Goal: Task Accomplishment & Management: Manage account settings

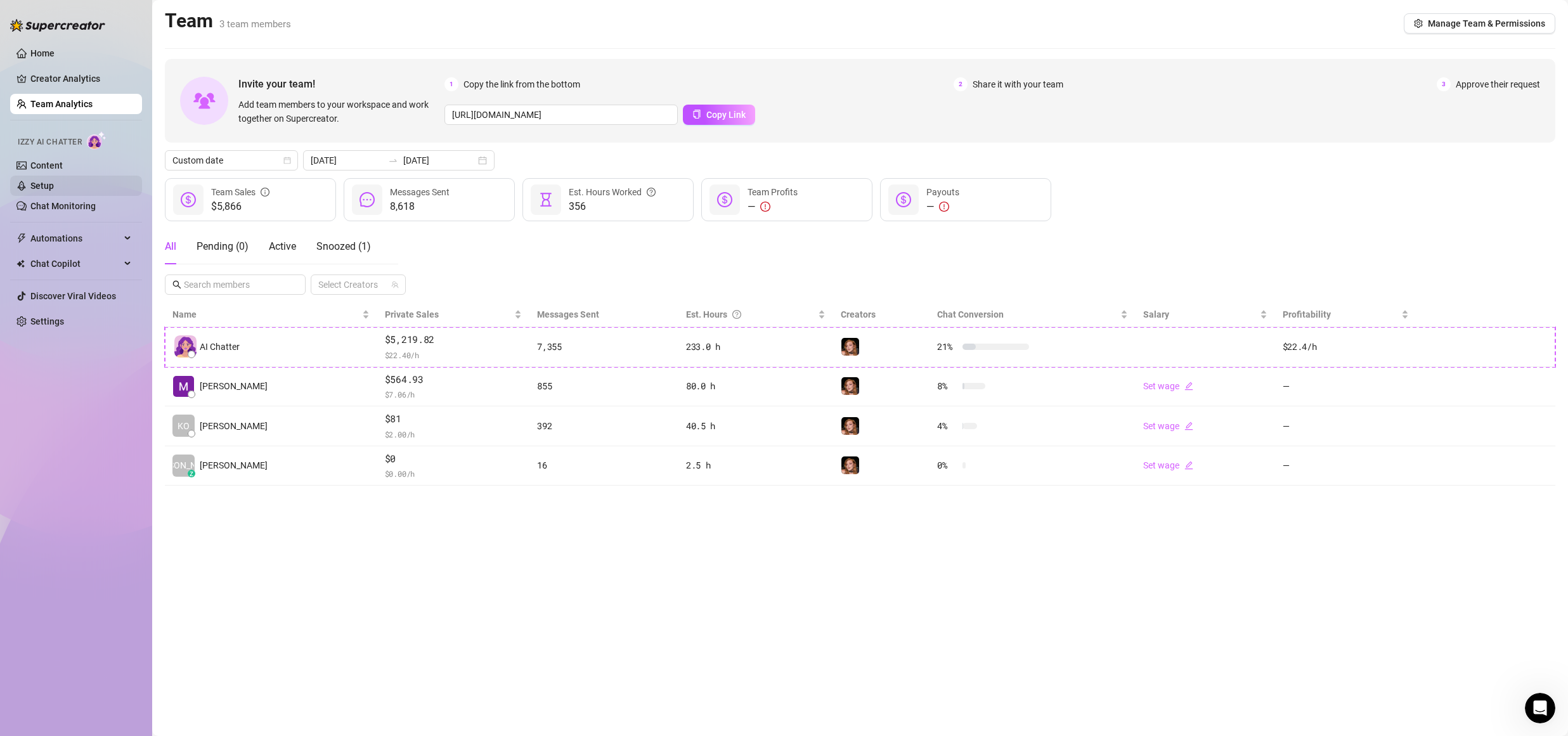
click at [44, 183] on link "Setup" at bounding box center [42, 186] width 24 height 11
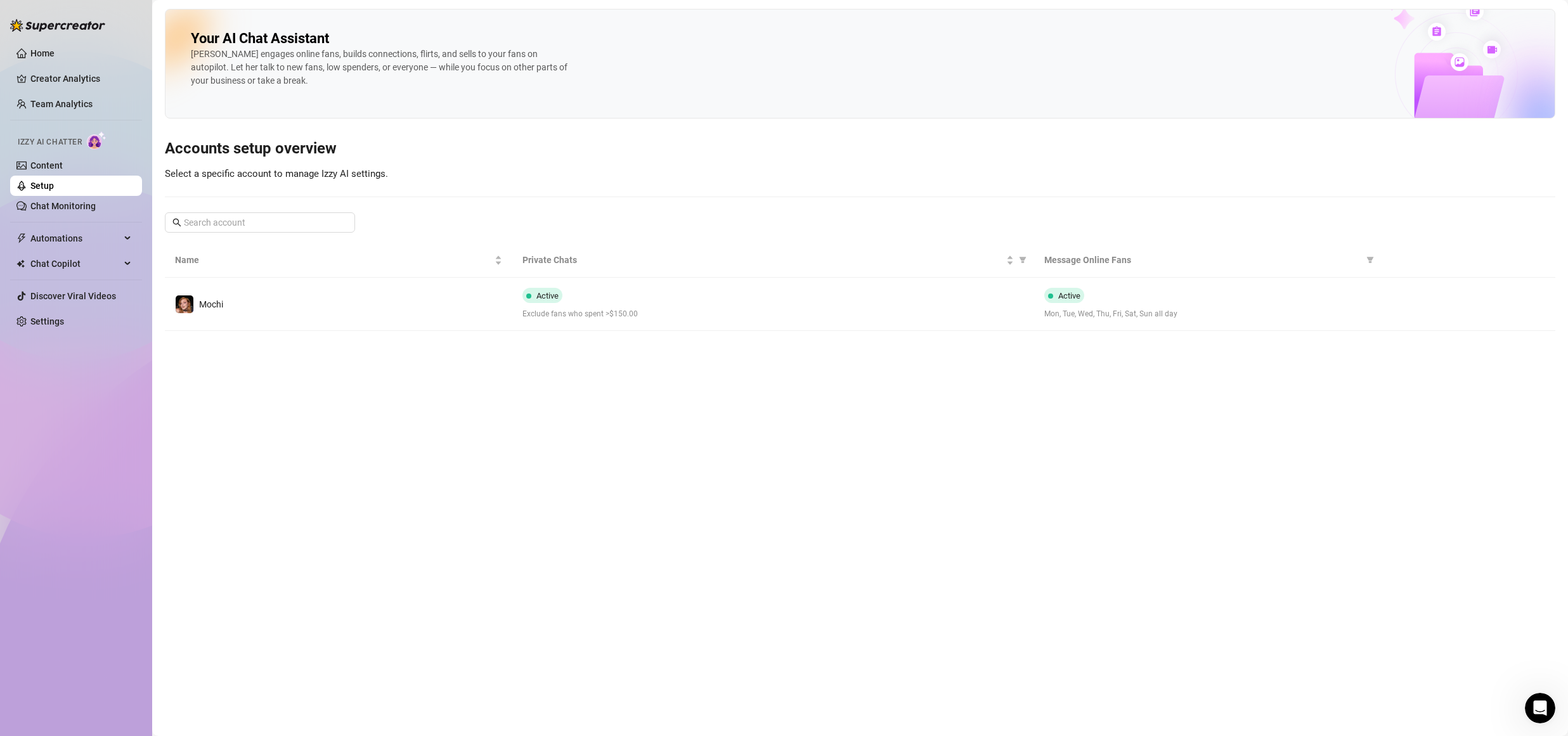
click at [770, 309] on span "Exclude fans who spent >$150.00" at bounding box center [773, 314] width 501 height 12
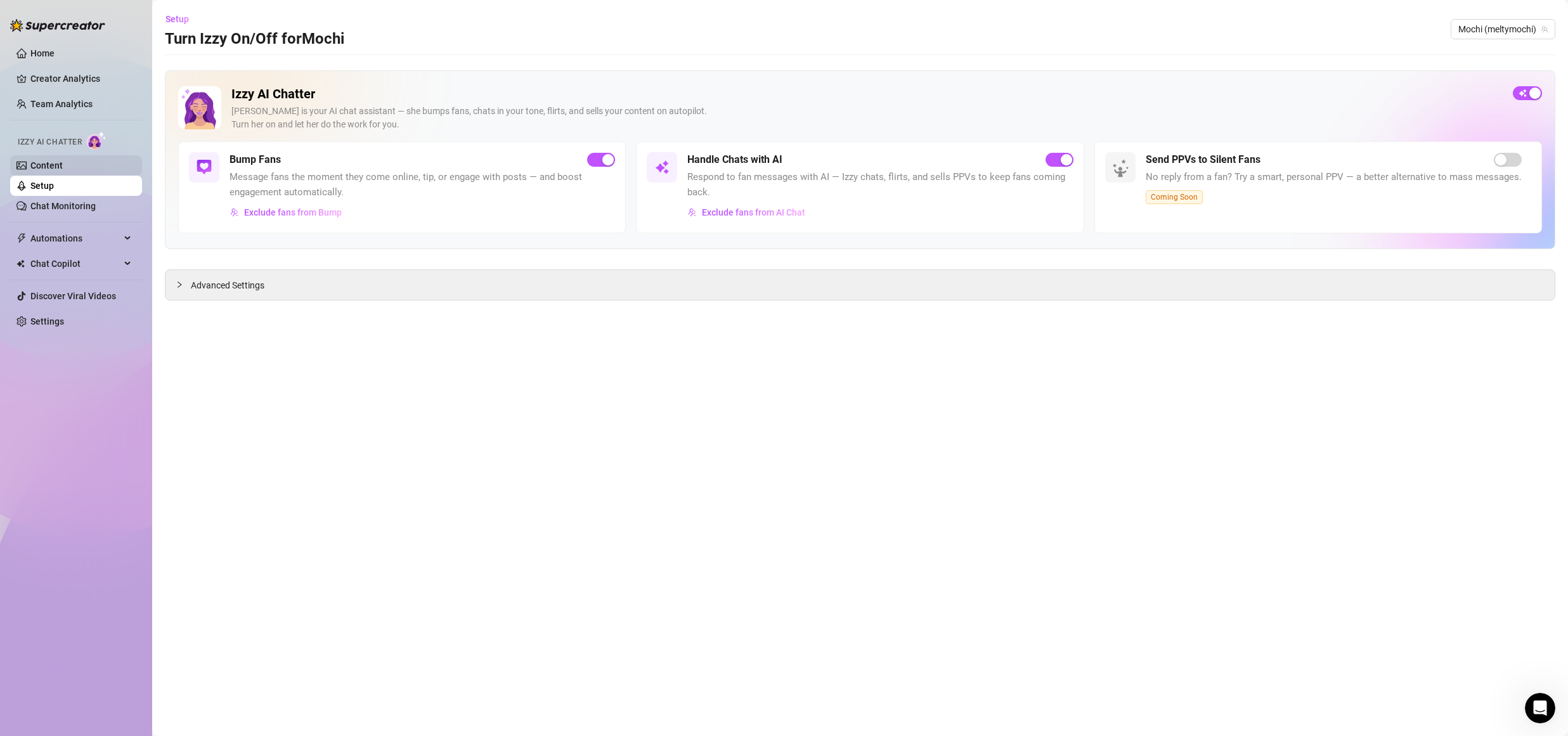
drag, startPoint x: 47, startPoint y: 163, endPoint x: 123, endPoint y: 172, distance: 76.5
click at [48, 163] on link "Content" at bounding box center [46, 165] width 32 height 11
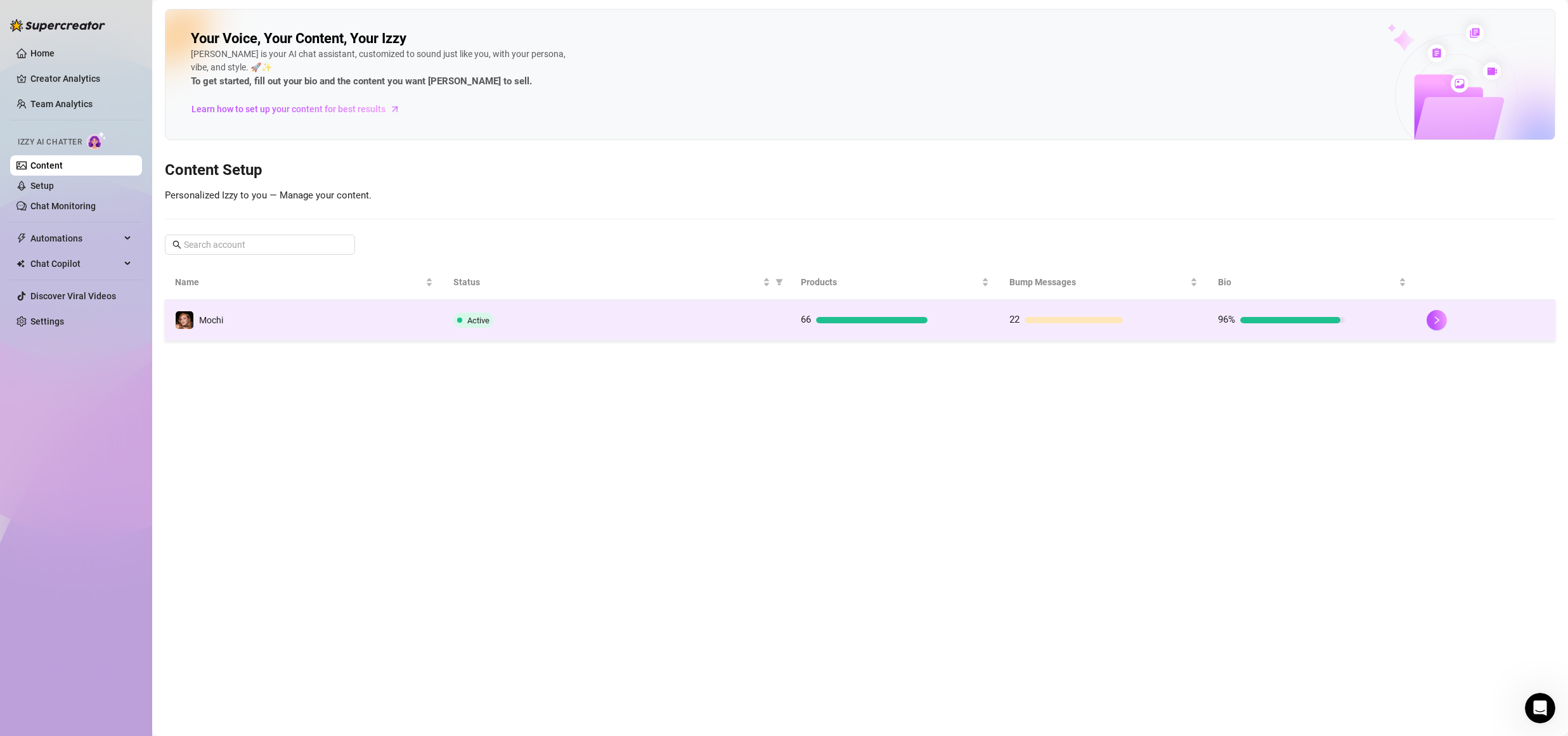
click at [707, 326] on td "Active" at bounding box center [616, 320] width 348 height 41
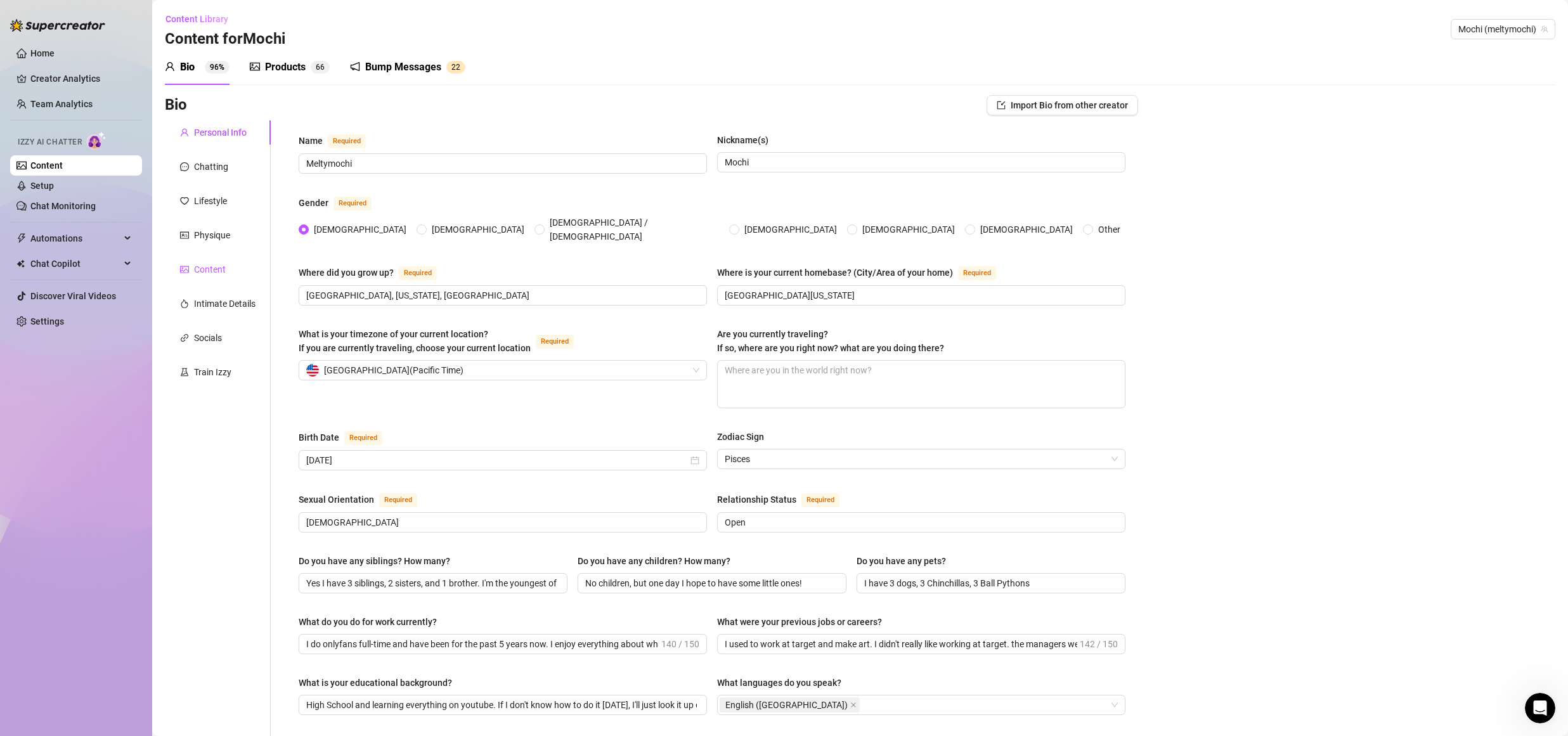
click at [202, 269] on div "Content" at bounding box center [210, 270] width 32 height 14
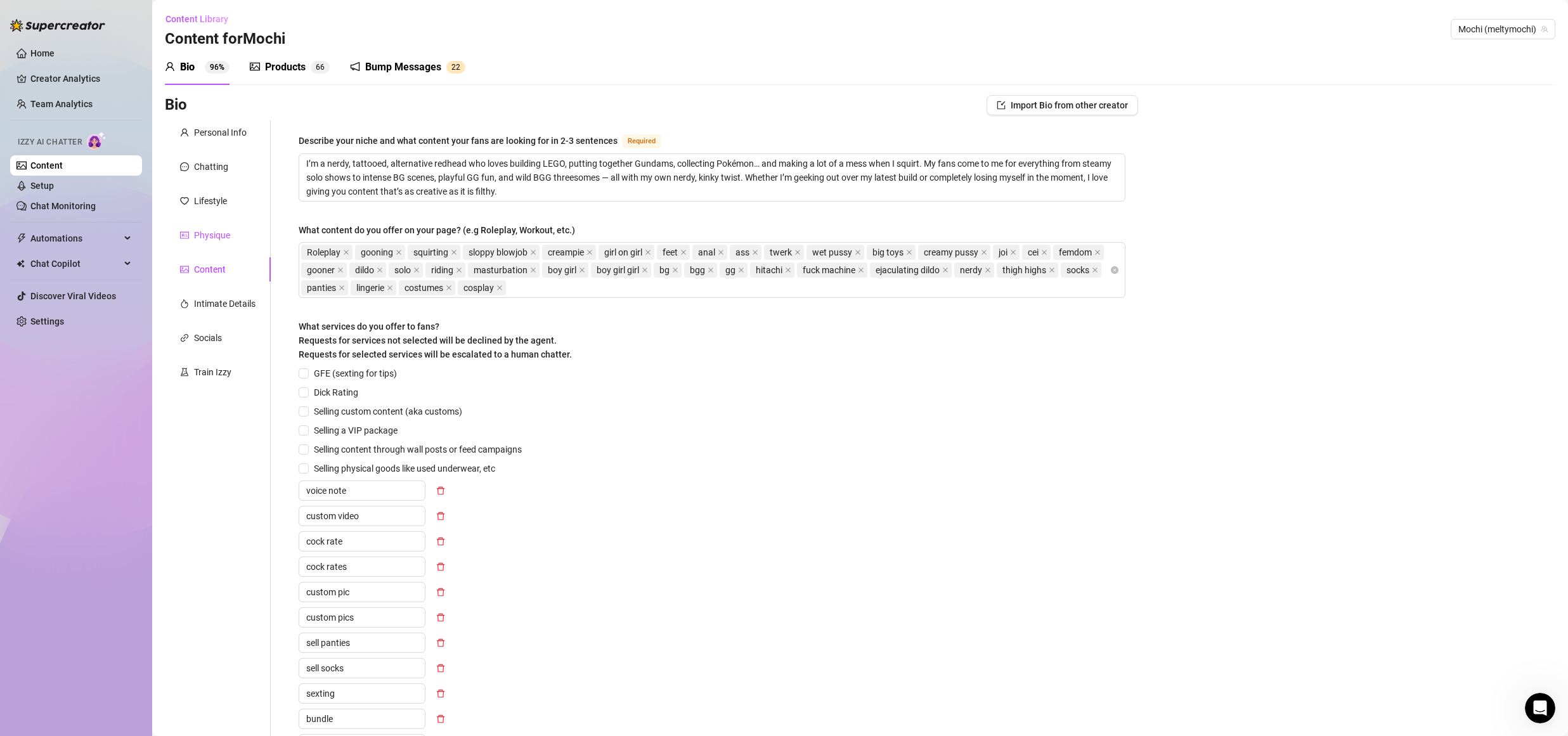
click at [203, 236] on div "Physique" at bounding box center [212, 235] width 36 height 14
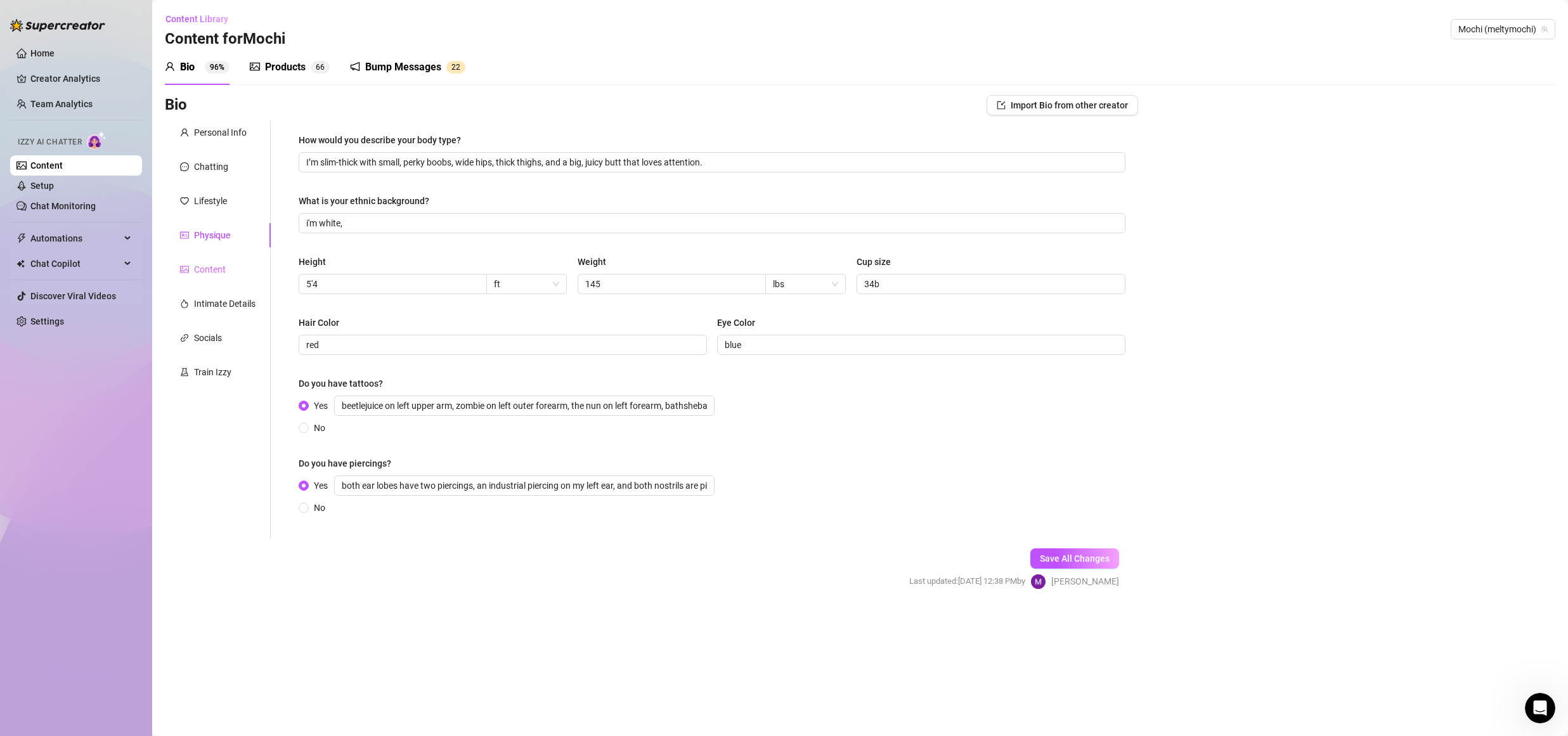
click at [207, 277] on div "Content" at bounding box center [217, 270] width 106 height 25
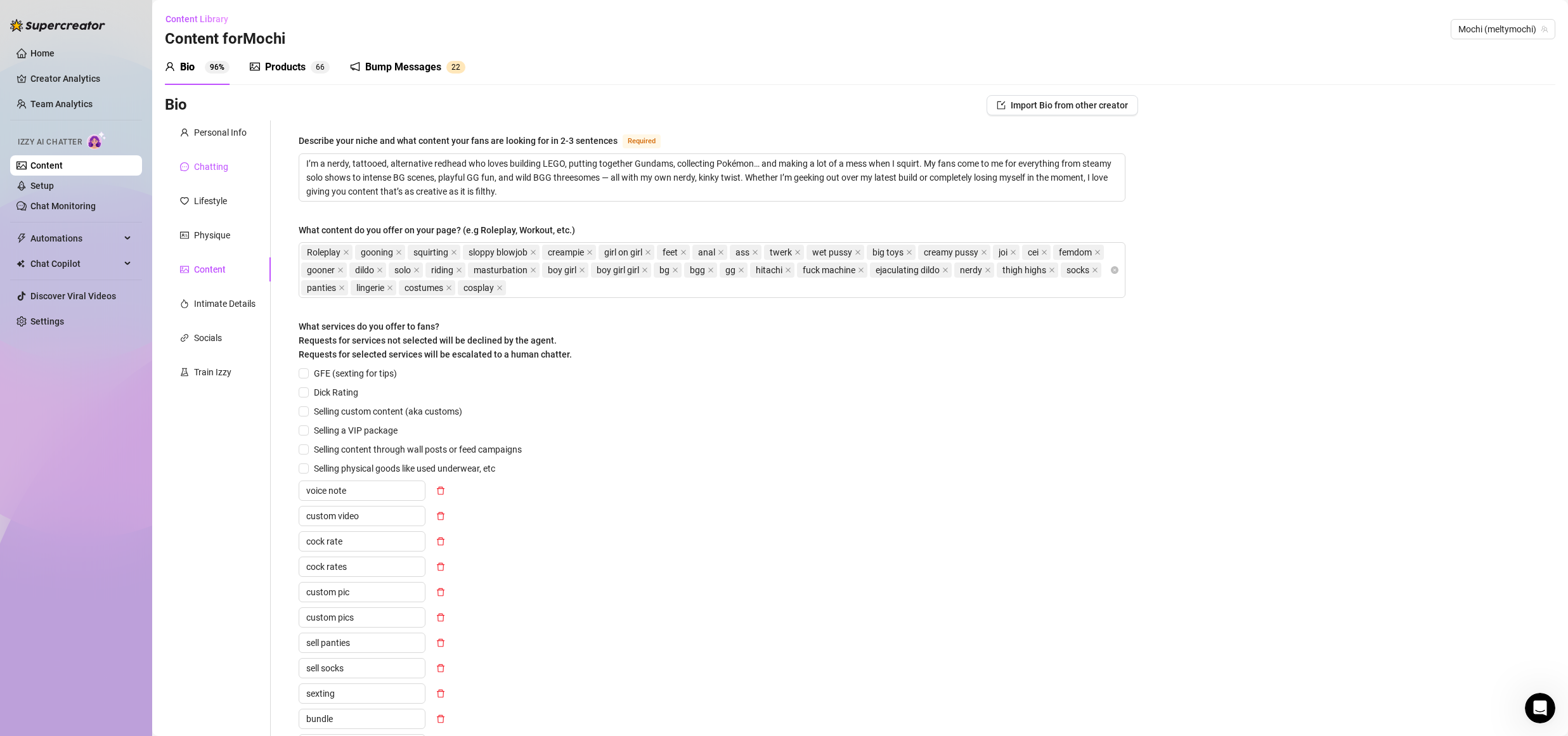
click at [208, 165] on div "Chatting" at bounding box center [211, 167] width 34 height 14
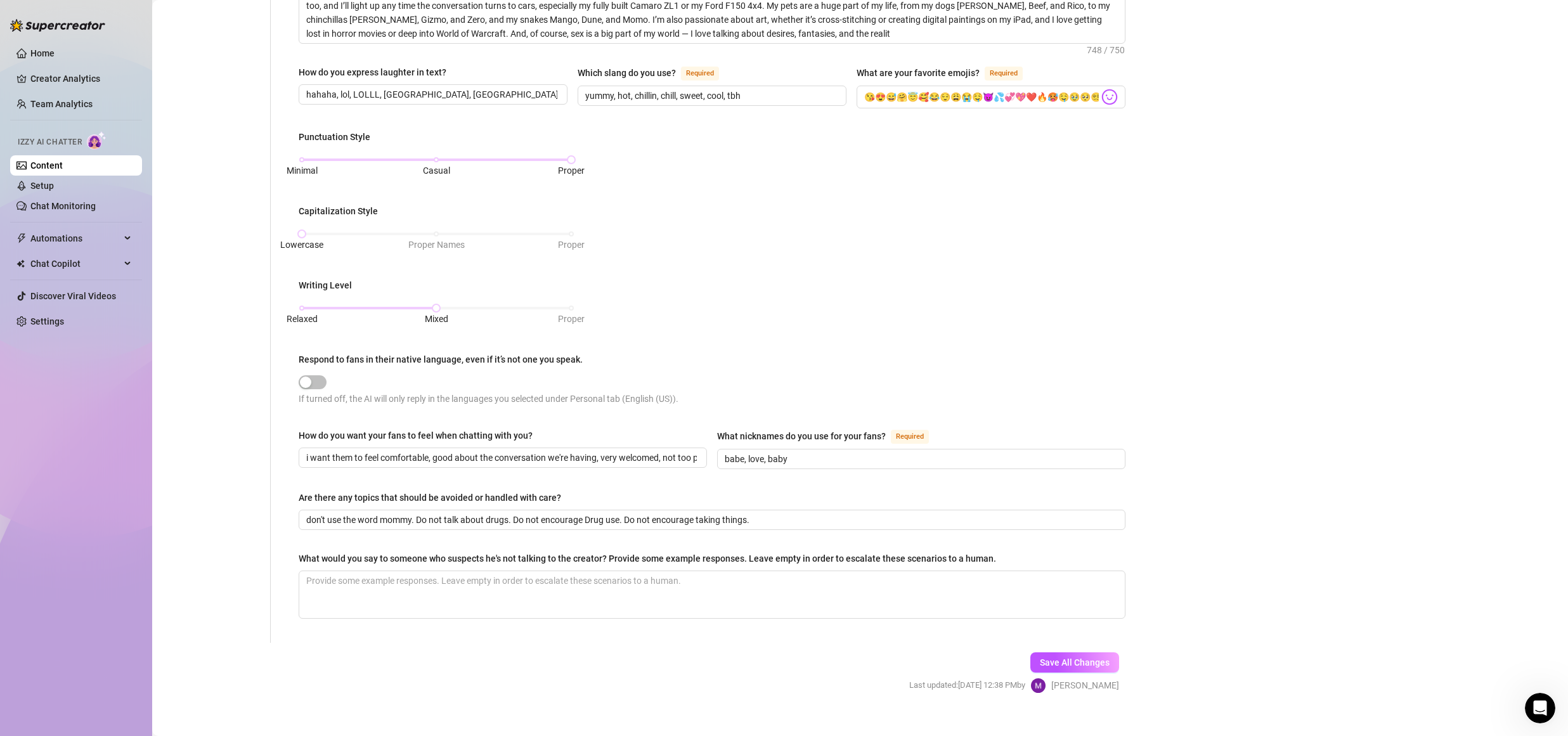
scroll to position [427, 0]
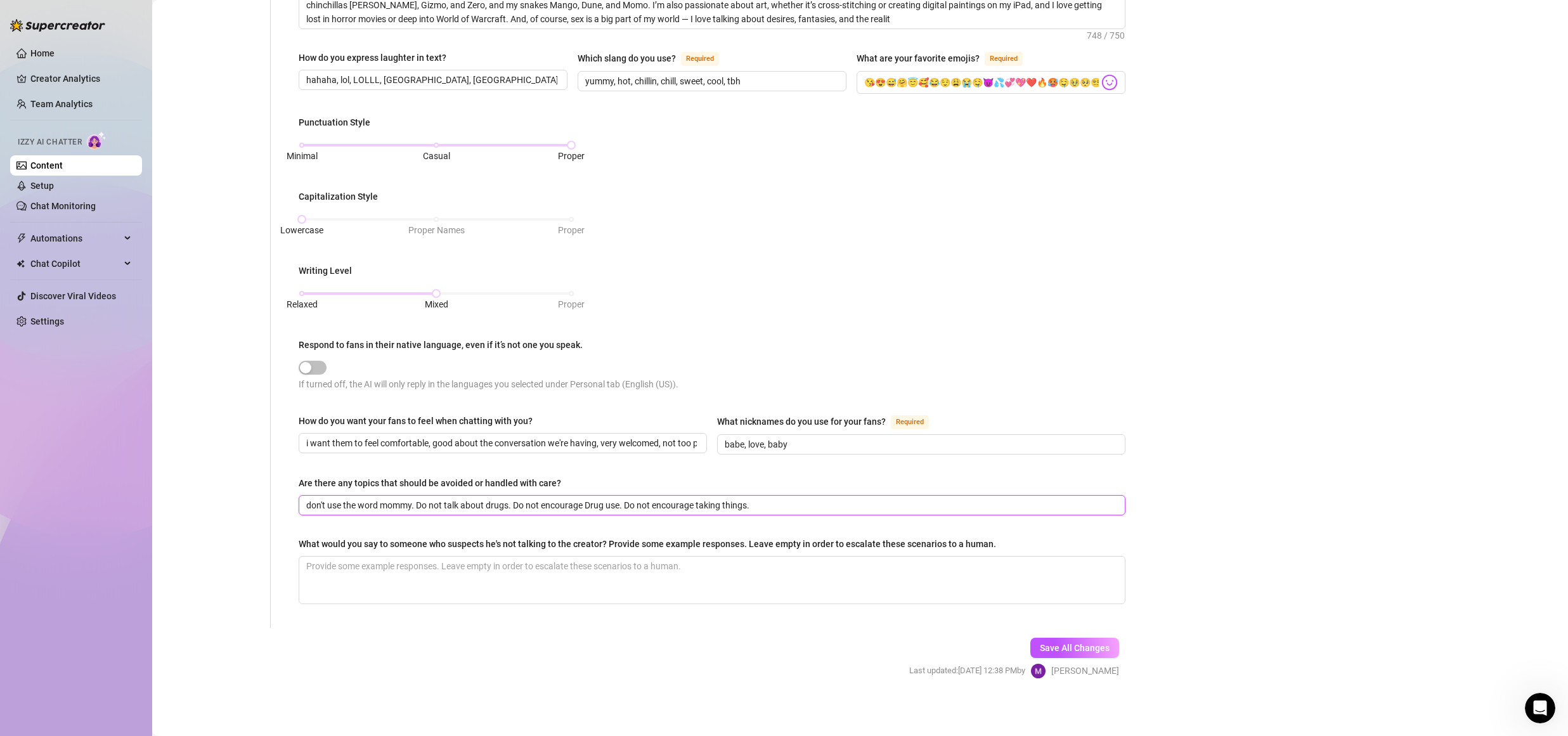
click at [422, 498] on input "don't use the word mommy. Do not talk about drugs. Do not encourage Drug use. D…" at bounding box center [711, 505] width 809 height 14
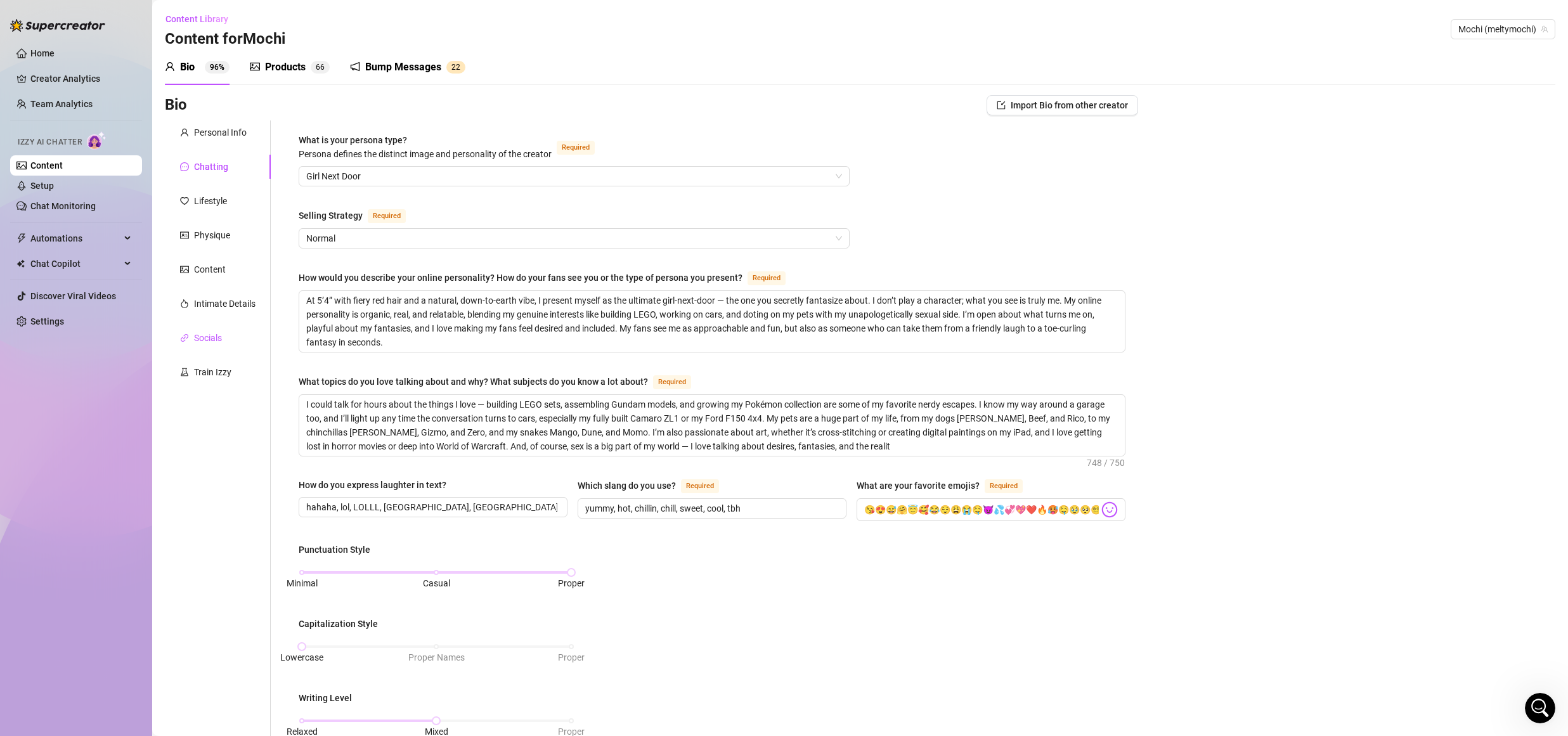
click at [204, 333] on div "Socials" at bounding box center [208, 338] width 28 height 14
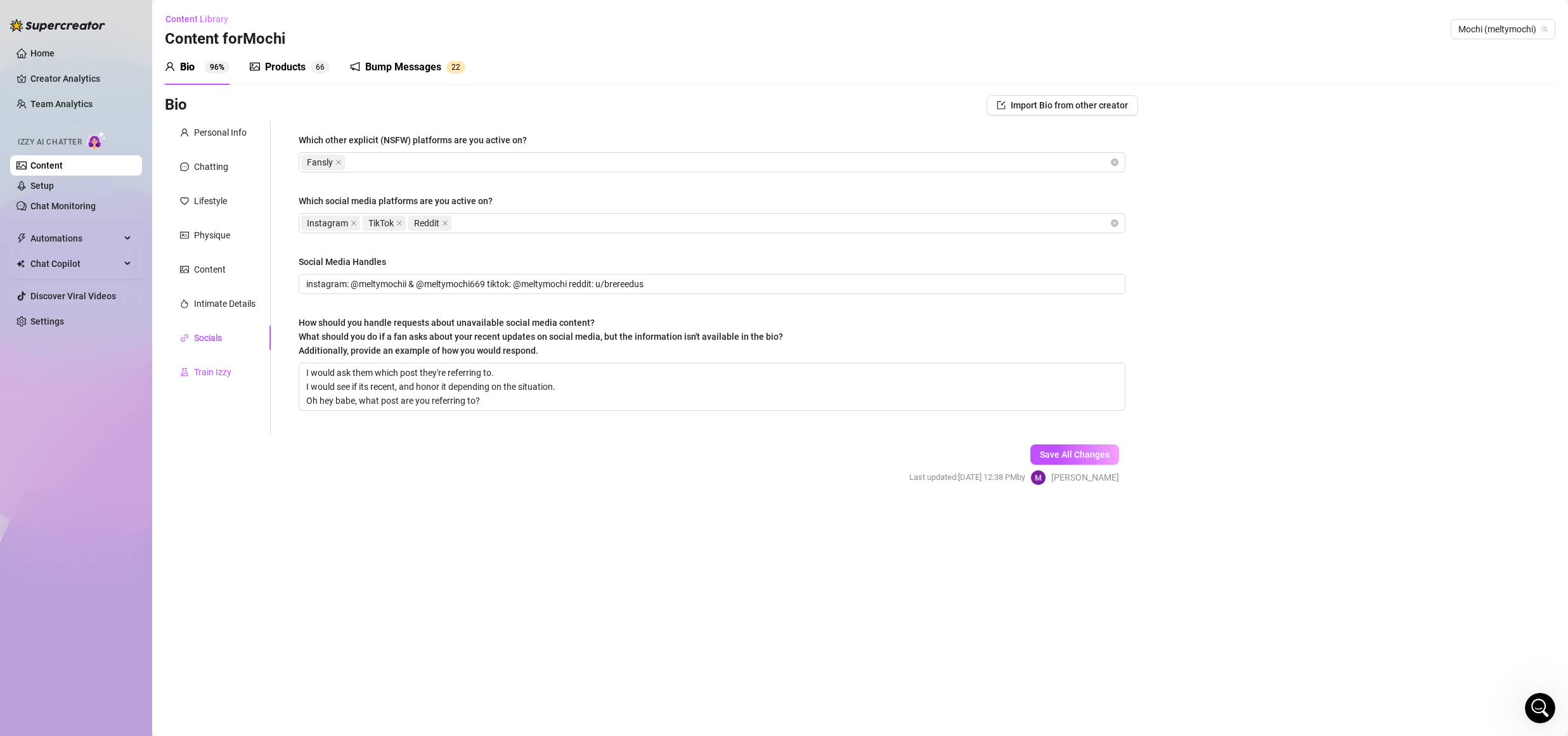
click at [214, 375] on div "Train Izzy" at bounding box center [213, 372] width 38 height 14
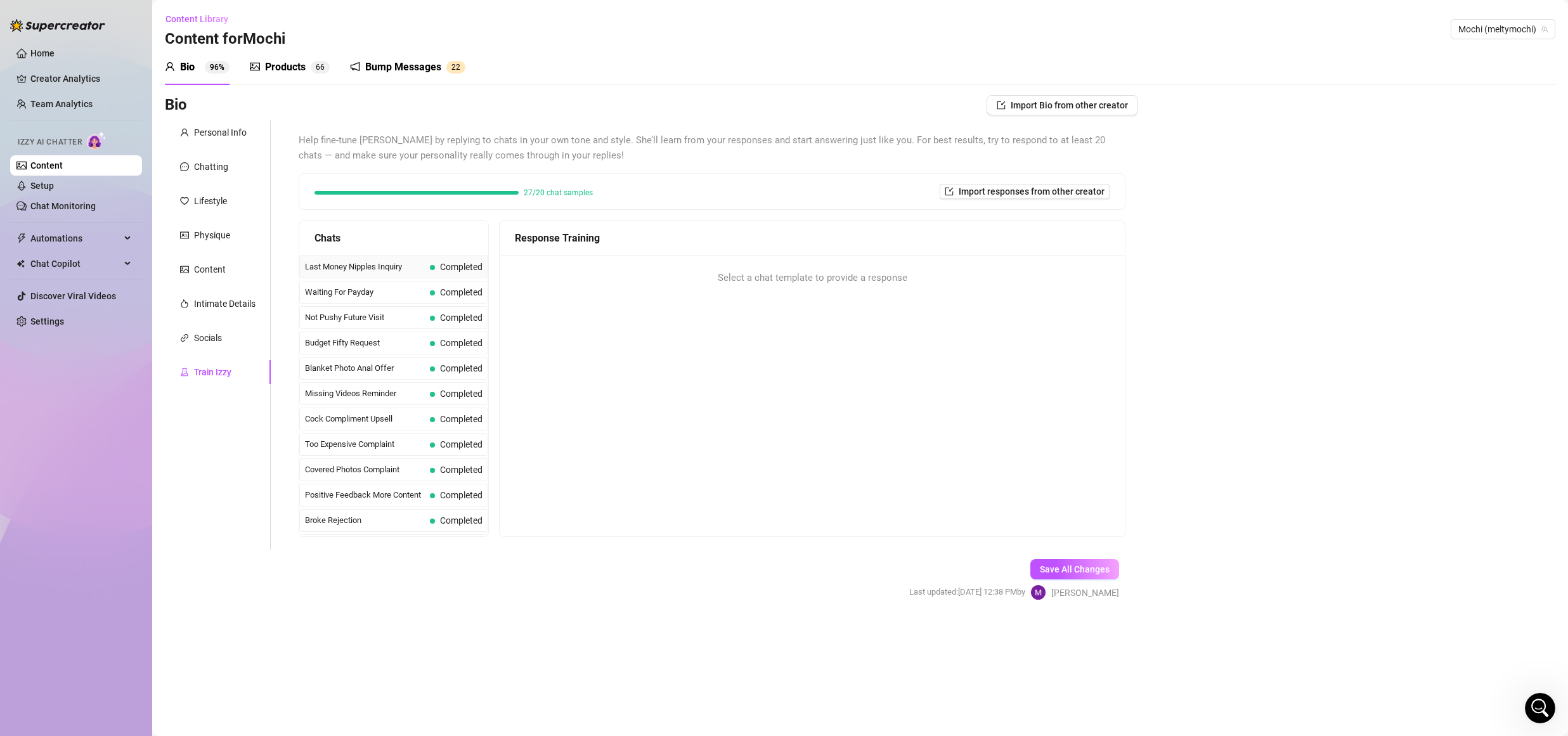
click at [369, 263] on span "Last Money Nipples Inquiry" at bounding box center [364, 267] width 120 height 12
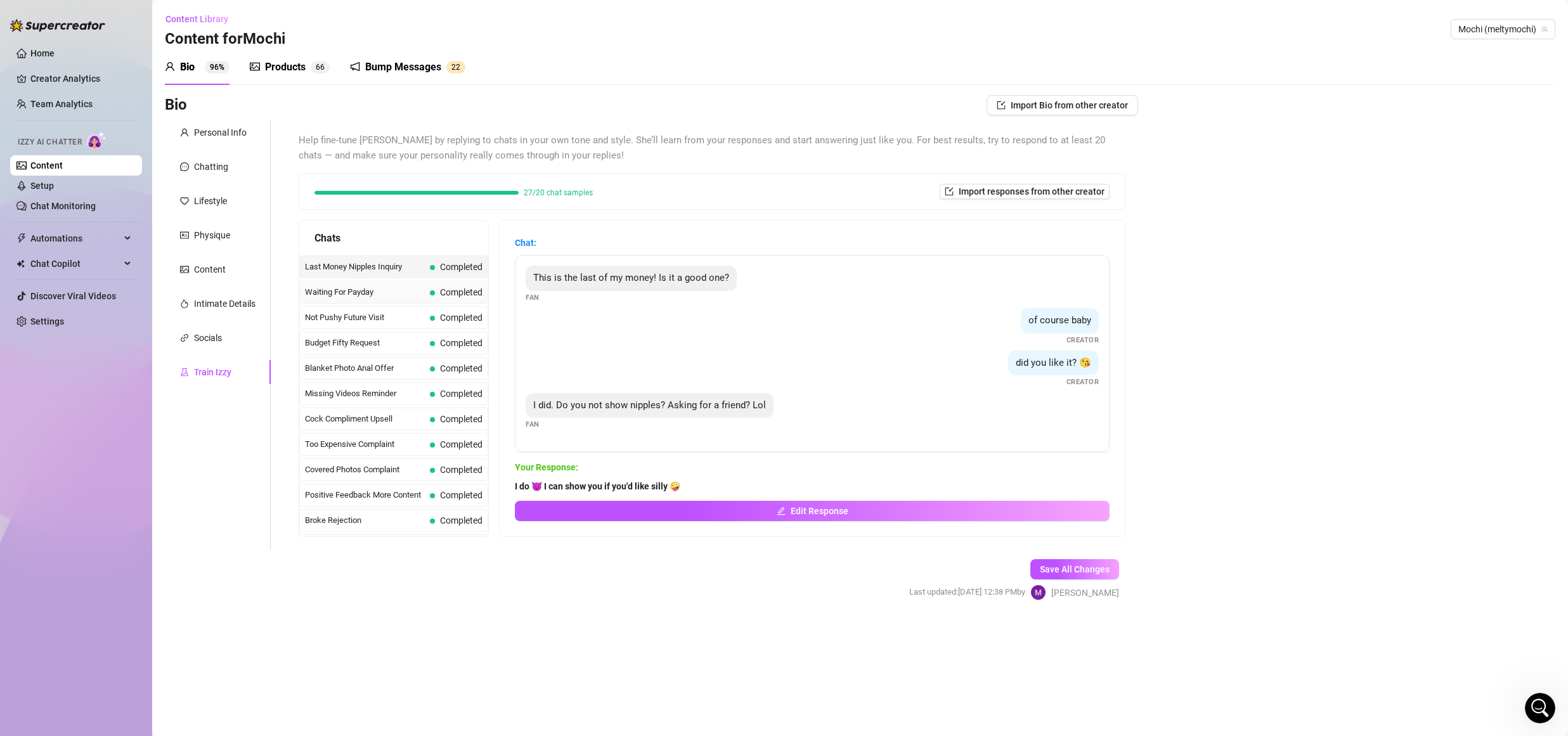
click at [399, 291] on span "Waiting For Payday" at bounding box center [364, 292] width 120 height 12
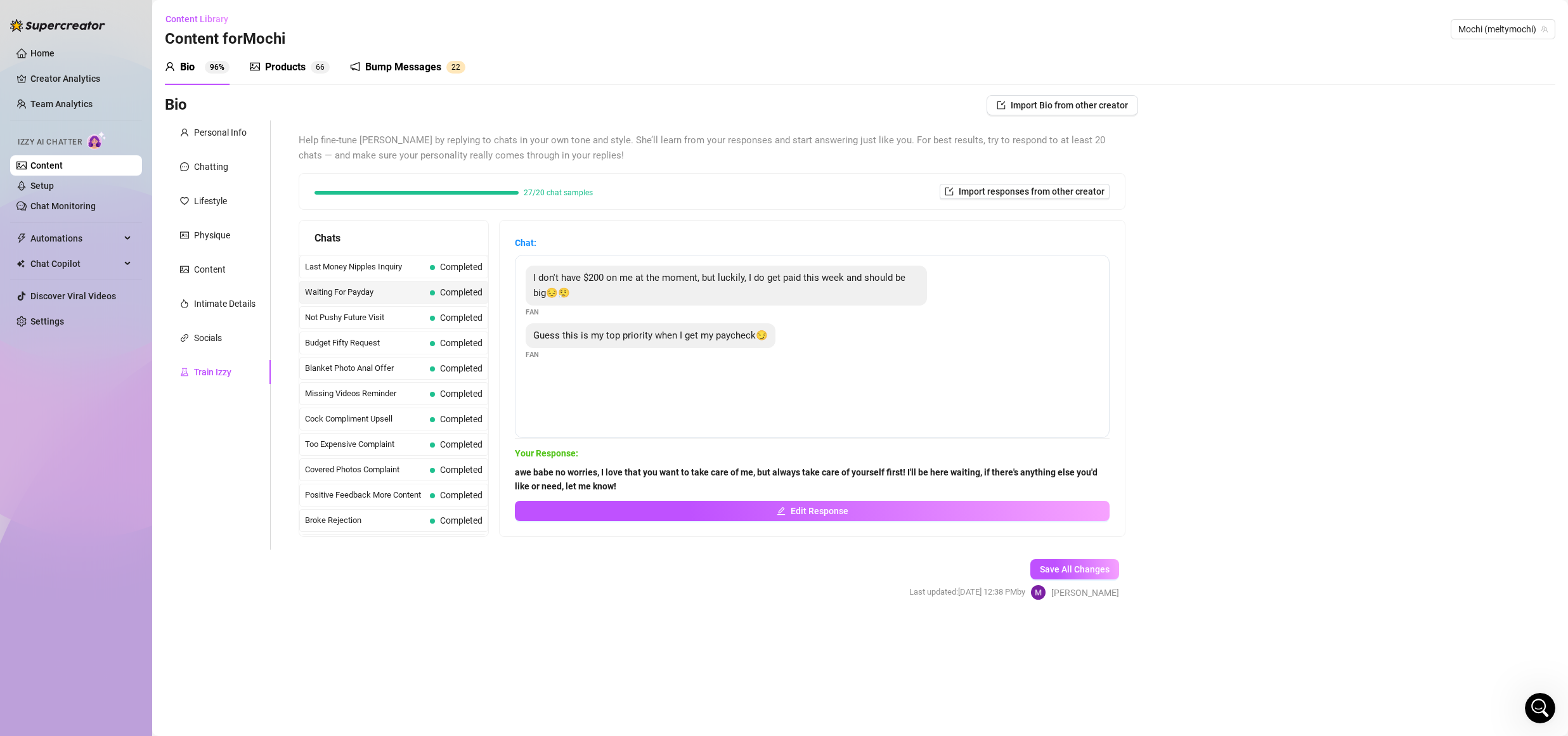
click at [369, 297] on span "Waiting For Payday" at bounding box center [364, 292] width 120 height 12
click at [387, 314] on span "Not Pushy Future Visit" at bounding box center [364, 318] width 120 height 12
